Goal: Task Accomplishment & Management: Manage account settings

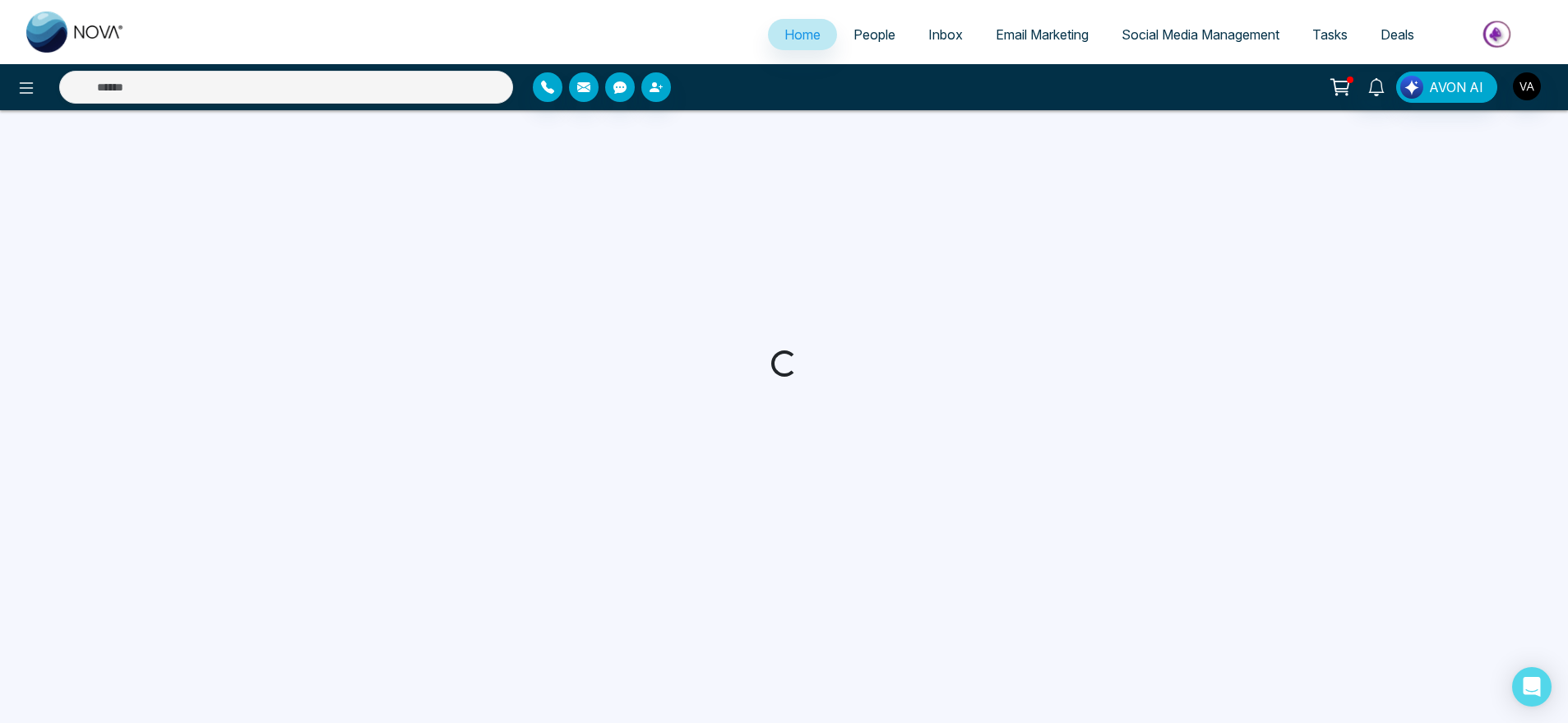
select select "*"
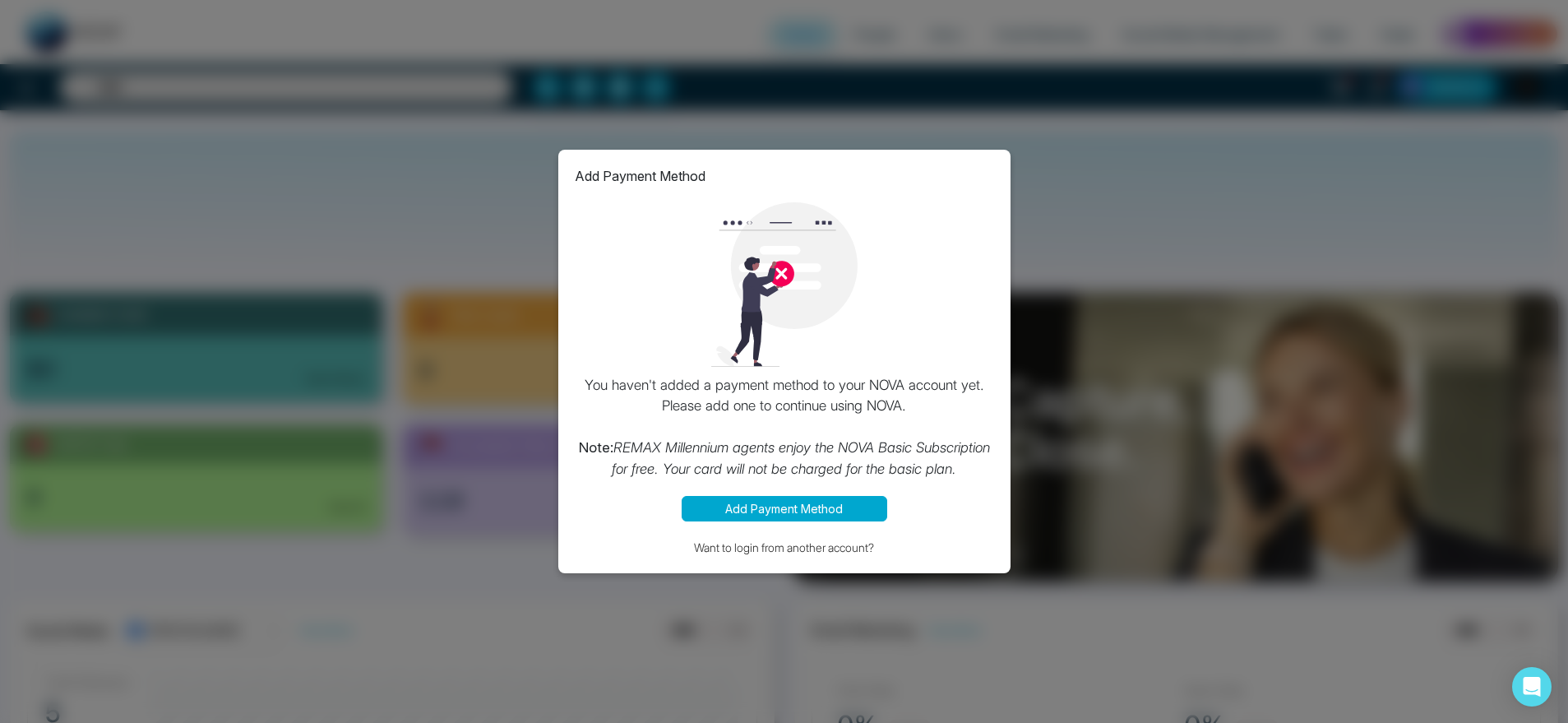
click at [772, 510] on button "Add Payment Method" at bounding box center [784, 509] width 205 height 26
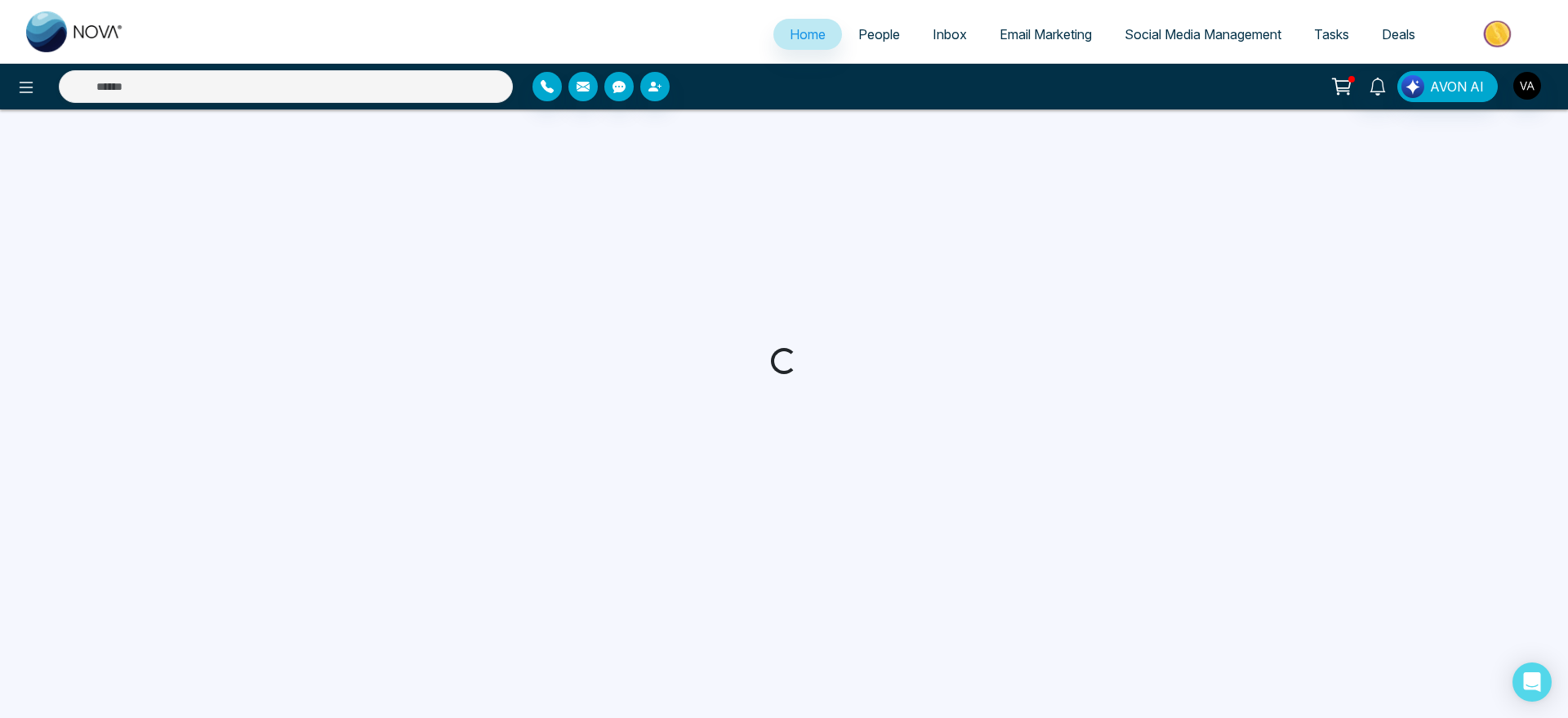
select select "*"
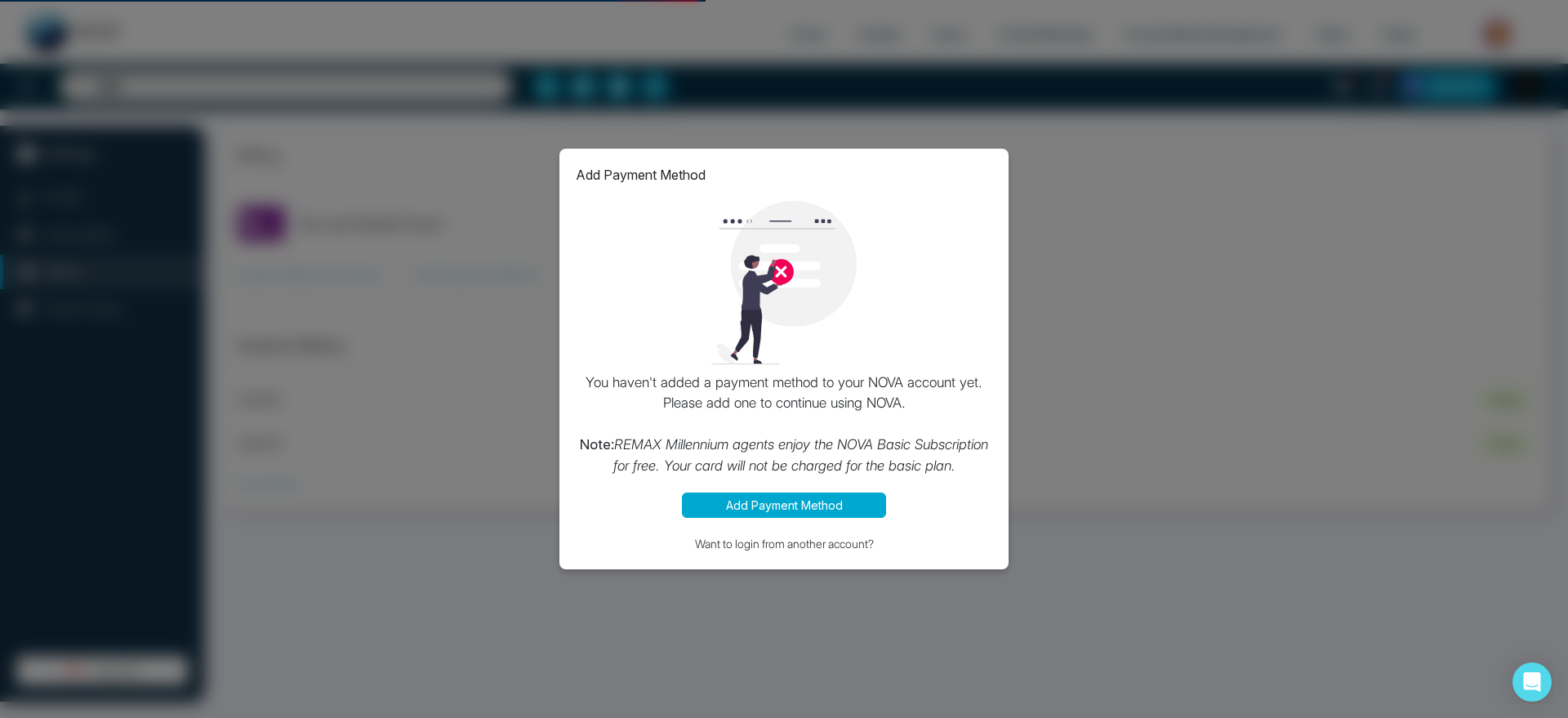
select select "*"
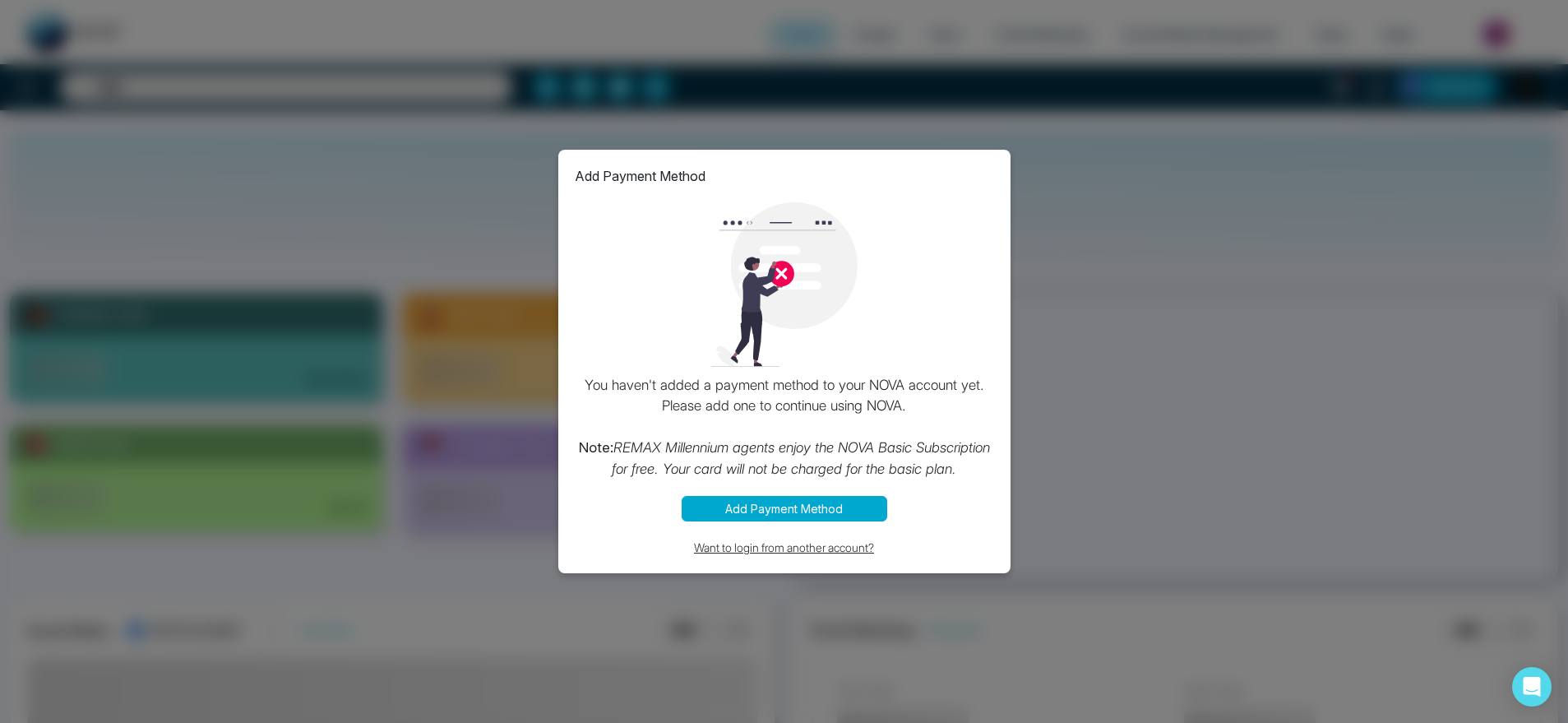
click at [782, 542] on button "Want to login from another account?" at bounding box center [784, 546] width 420 height 19
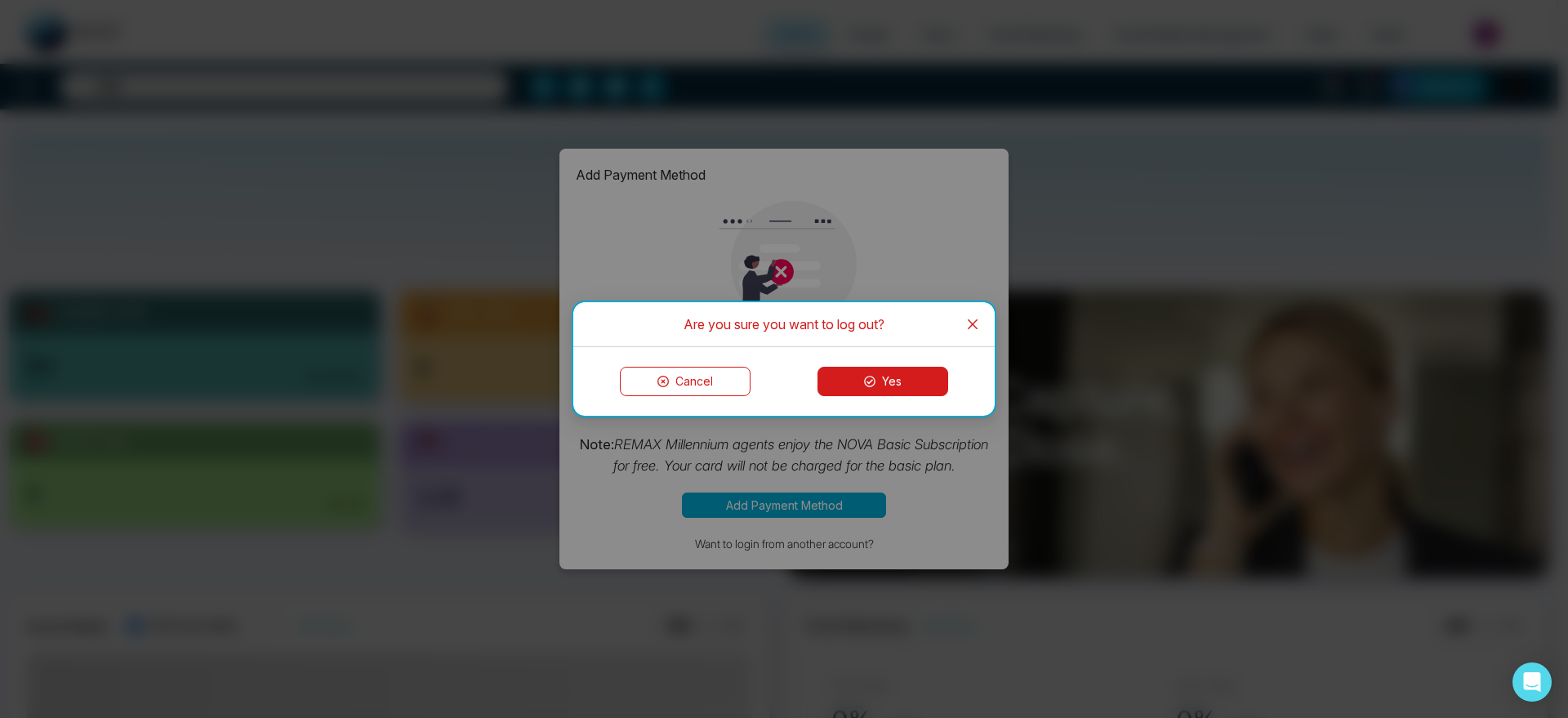
click at [894, 379] on button "Yes" at bounding box center [883, 381] width 131 height 30
